Goal: Navigation & Orientation: Find specific page/section

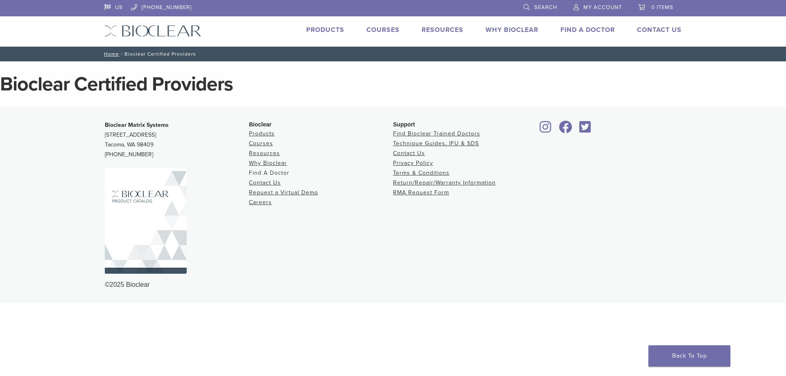
click at [273, 171] on link "Find A Doctor" at bounding box center [269, 172] width 41 height 7
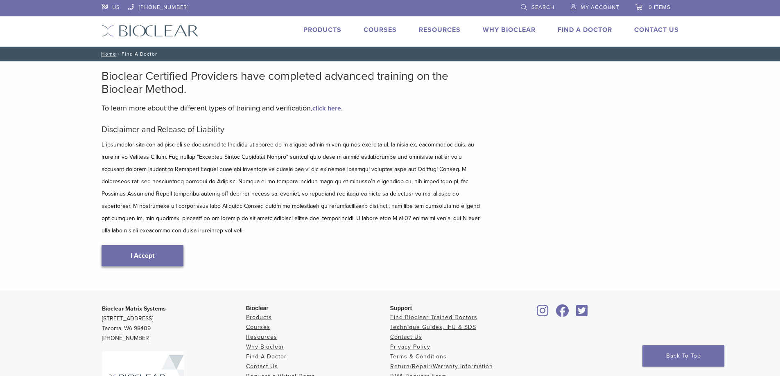
click at [149, 246] on link "I Accept" at bounding box center [143, 255] width 82 height 21
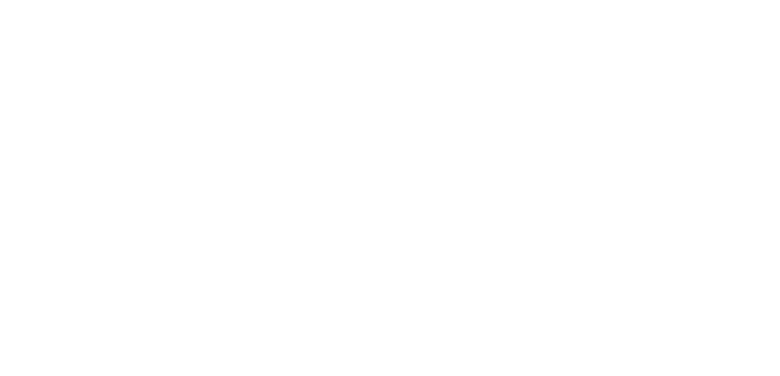
scroll to position [164, 0]
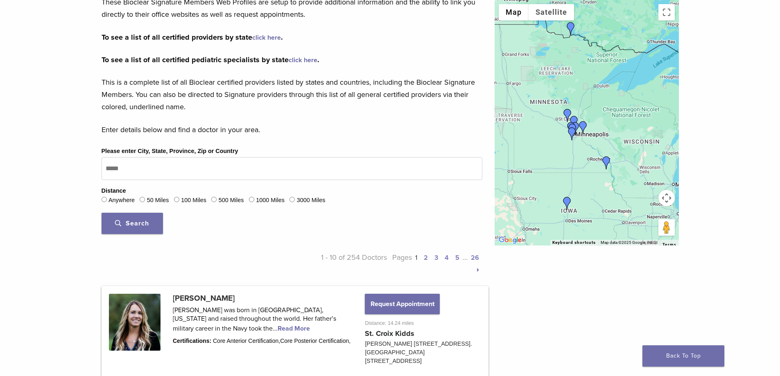
click at [583, 137] on div at bounding box center [586, 123] width 184 height 246
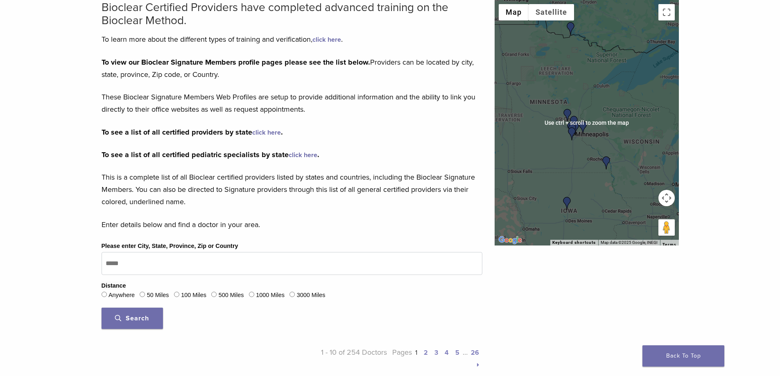
scroll to position [82, 0]
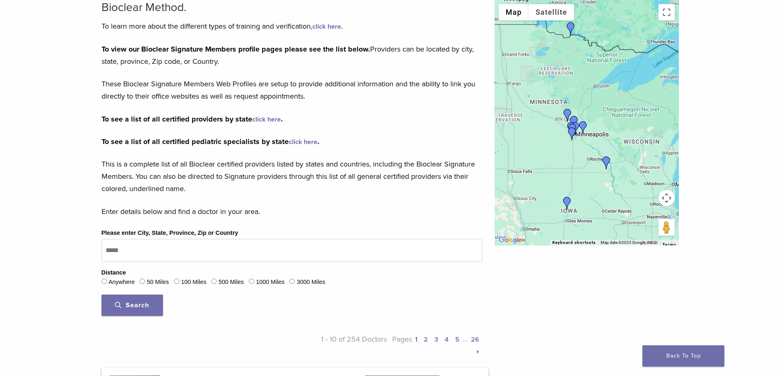
click at [670, 197] on button "Map camera controls" at bounding box center [666, 198] width 16 height 16
click at [650, 178] on button "Zoom in" at bounding box center [646, 177] width 16 height 16
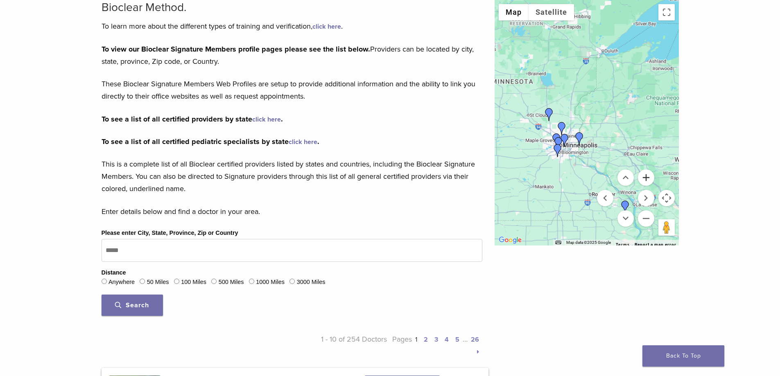
click at [650, 178] on button "Zoom in" at bounding box center [646, 177] width 16 height 16
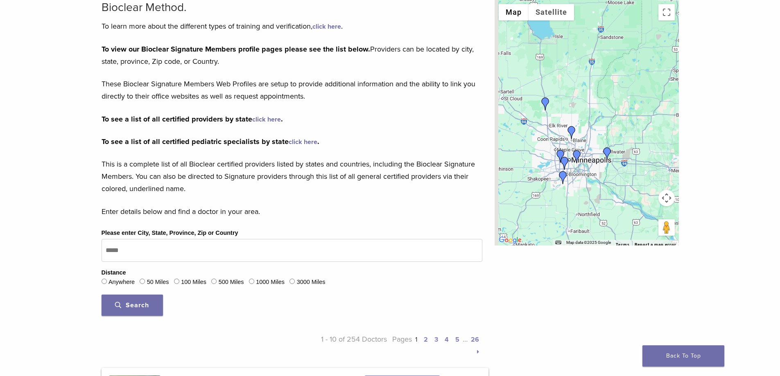
drag, startPoint x: 577, startPoint y: 187, endPoint x: 619, endPoint y: 173, distance: 44.5
click at [619, 173] on div at bounding box center [586, 123] width 184 height 246
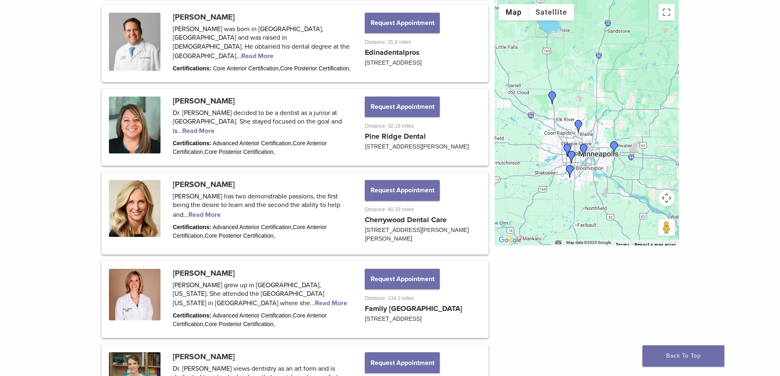
scroll to position [819, 0]
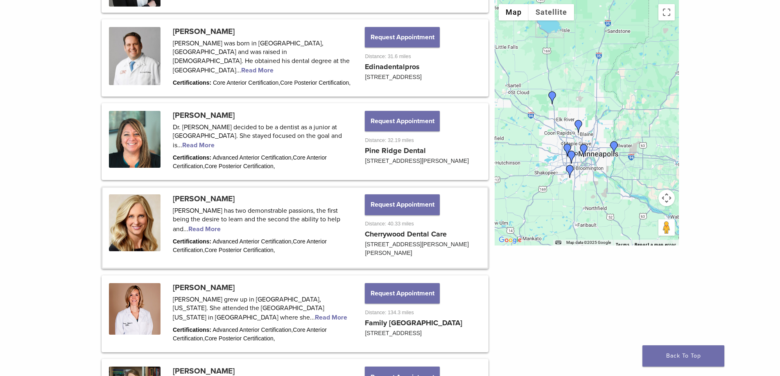
click at [207, 237] on link at bounding box center [295, 228] width 384 height 80
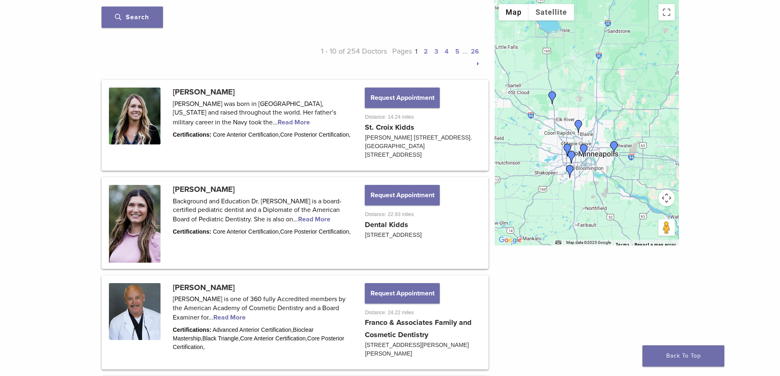
scroll to position [368, 0]
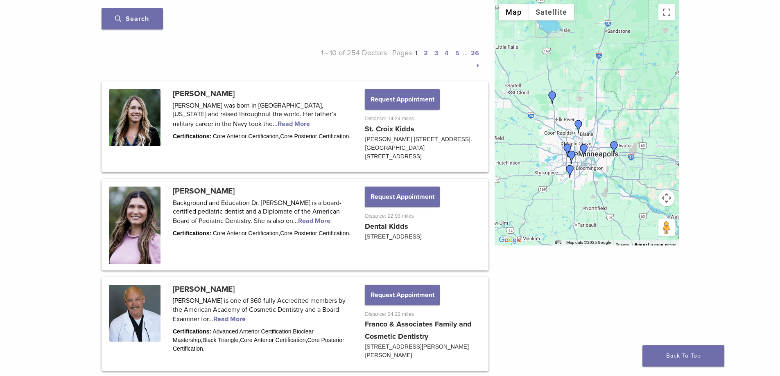
click at [551, 96] on img "Dr.Jenny Narr" at bounding box center [552, 97] width 13 height 13
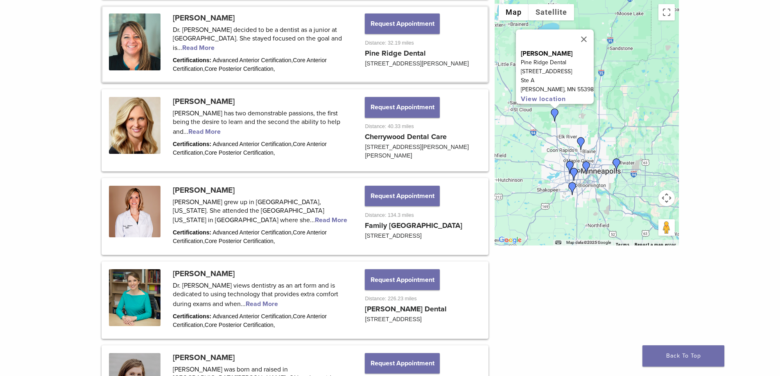
scroll to position [927, 0]
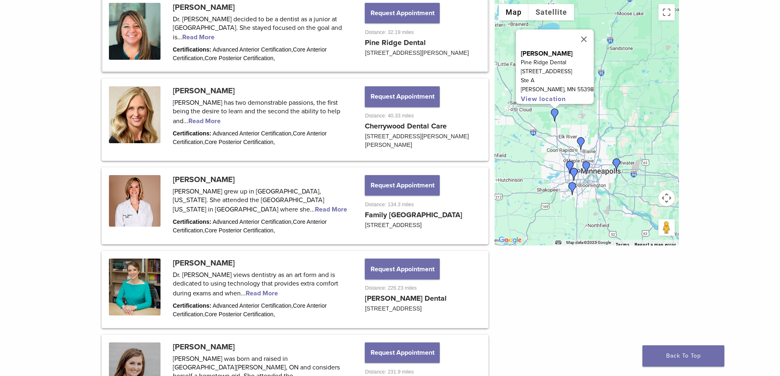
click at [579, 142] on img "Dr. Darcy Rindelaub" at bounding box center [580, 143] width 13 height 13
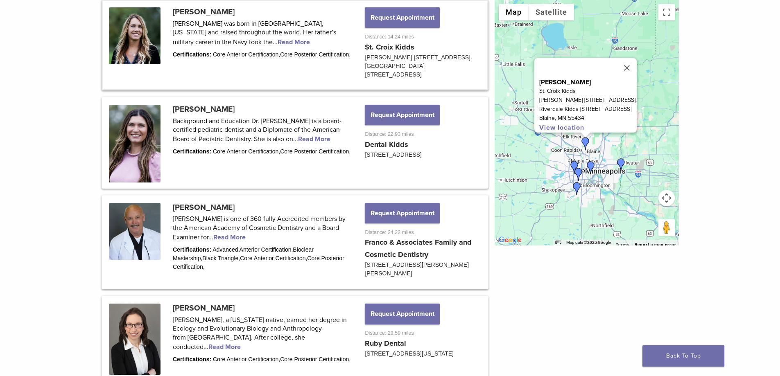
scroll to position [450, 0]
click at [572, 166] on img "Dr. Andrea Ruby" at bounding box center [574, 167] width 13 height 13
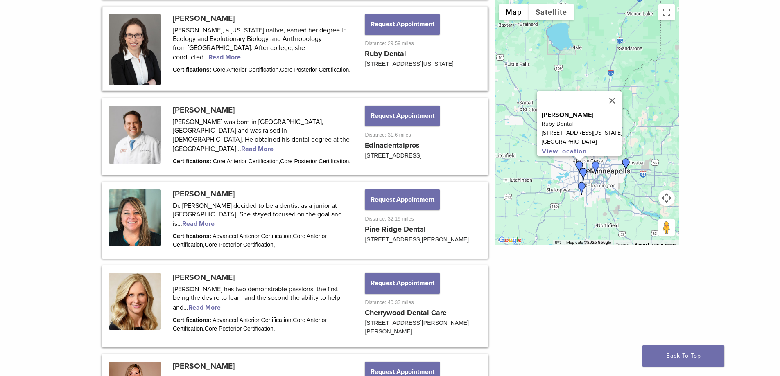
scroll to position [746, 0]
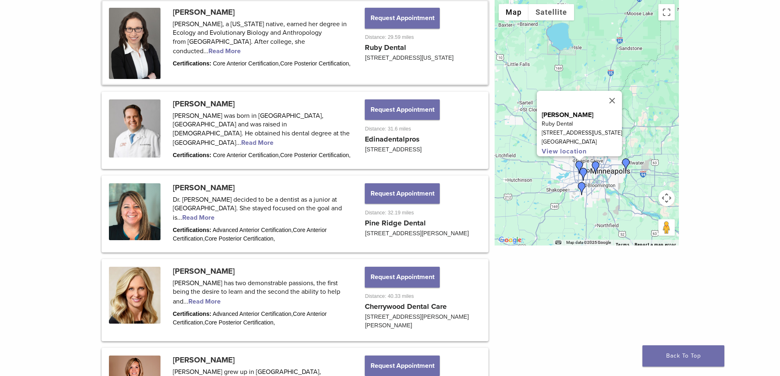
click at [583, 169] on img "Dr. Luis Delima" at bounding box center [583, 174] width 13 height 13
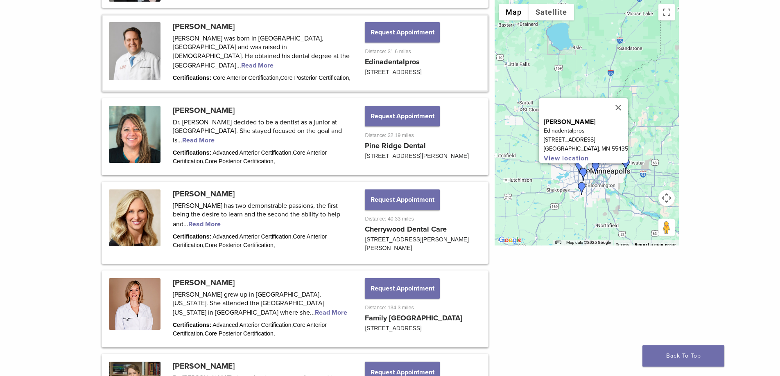
scroll to position [838, 0]
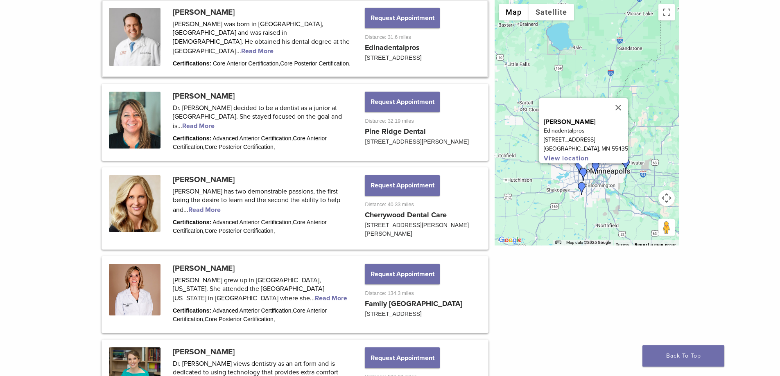
click at [597, 168] on img "Dr. Frank Milnar" at bounding box center [595, 167] width 13 height 13
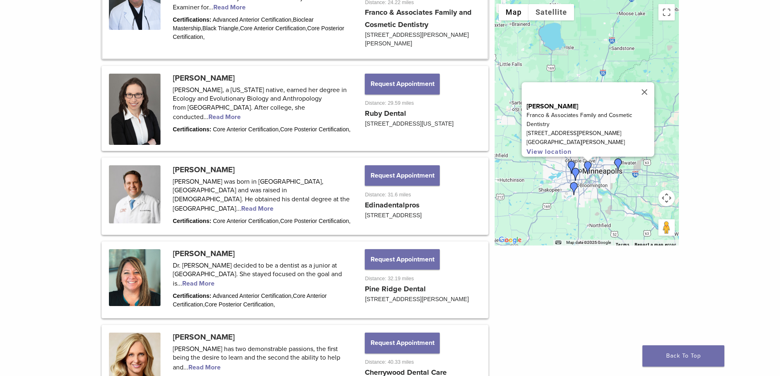
scroll to position [654, 0]
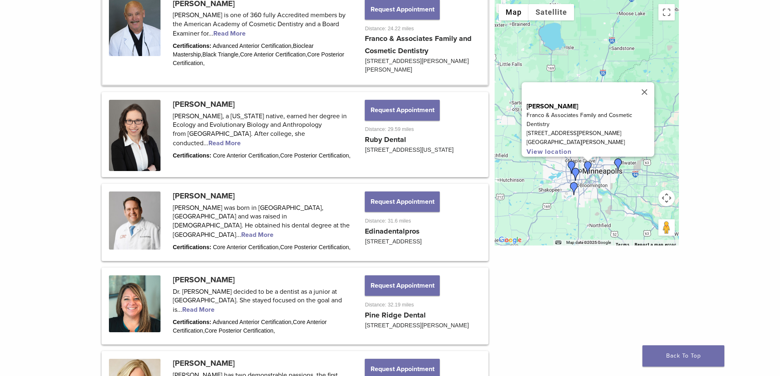
click at [573, 187] on img "Dr. Melissa Zettler" at bounding box center [573, 188] width 13 height 13
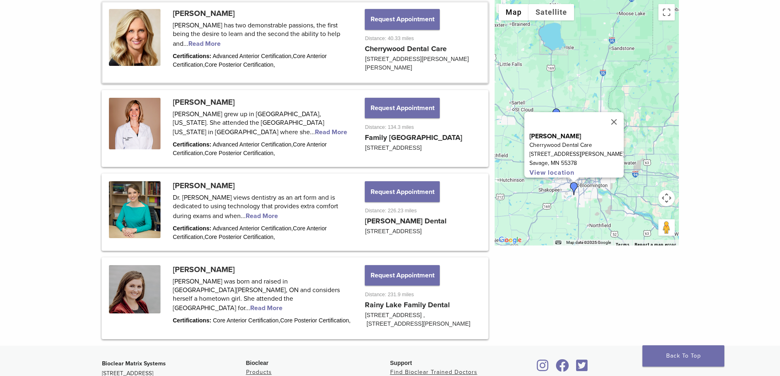
scroll to position [1015, 0]
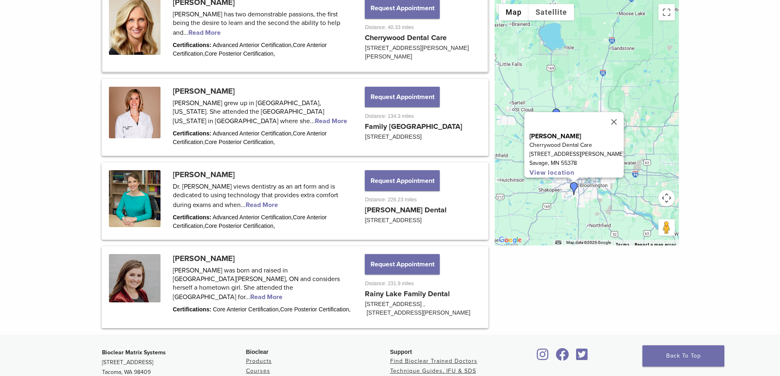
click at [620, 165] on img "Dr. Megan Kinder" at bounding box center [618, 164] width 13 height 13
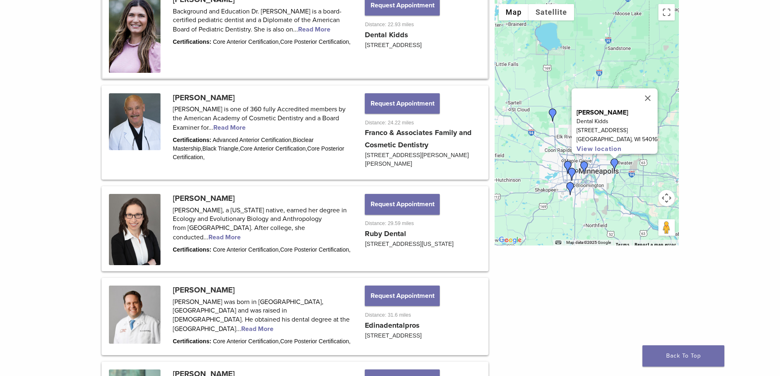
scroll to position [556, 0]
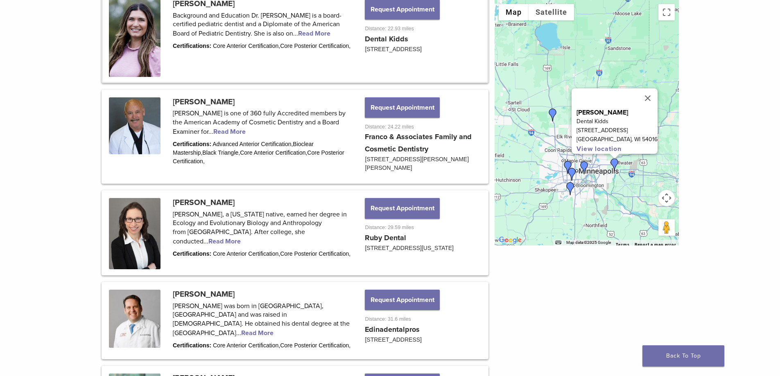
click at [565, 166] on img "Dr. Andrea Ruby" at bounding box center [567, 167] width 13 height 13
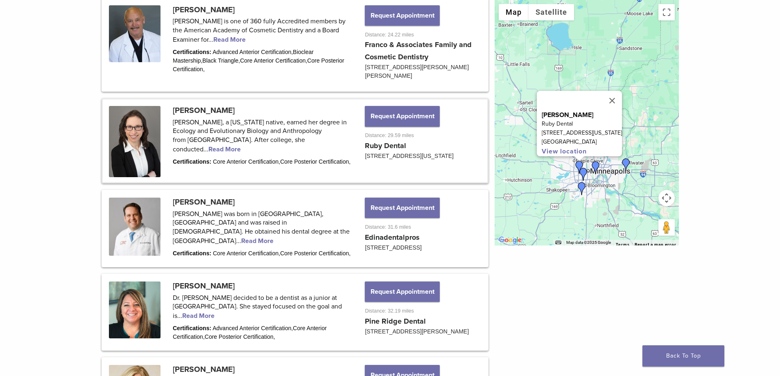
scroll to position [623, 0]
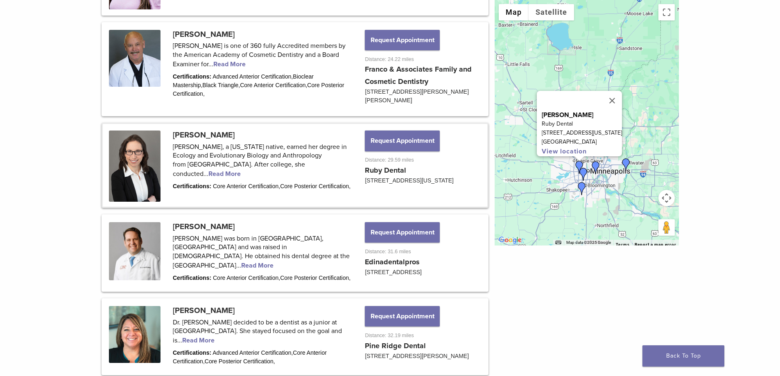
click at [199, 137] on link at bounding box center [295, 165] width 384 height 83
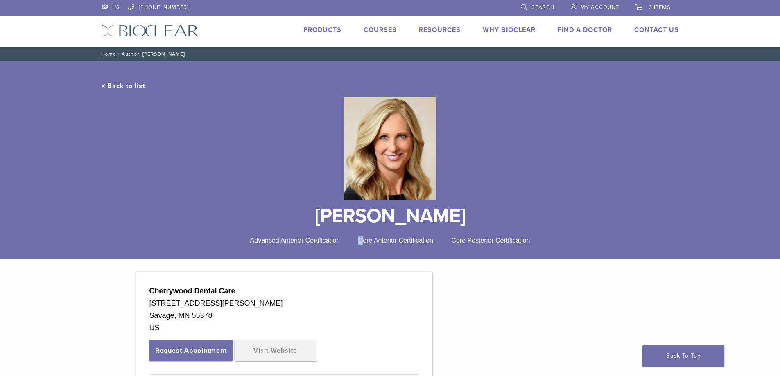
click at [364, 244] on div "Advanced Anterior Certification Core Anterior Certification Core Posterior Cert…" at bounding box center [390, 241] width 577 height 10
click at [280, 351] on link "Visit Website" at bounding box center [276, 350] width 82 height 21
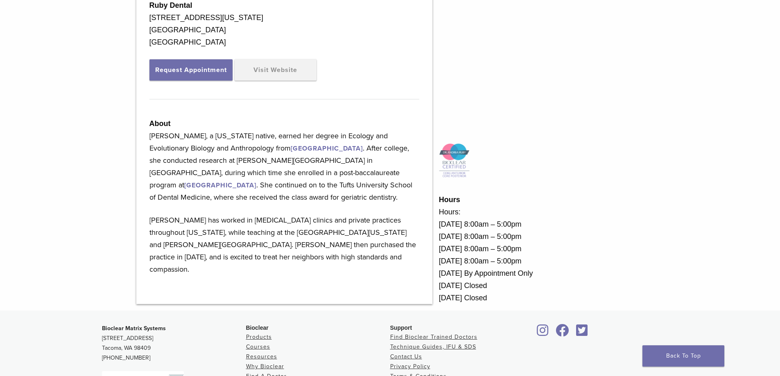
scroll to position [287, 0]
click at [275, 79] on link "Visit Website" at bounding box center [276, 69] width 82 height 21
